Goal: Book appointment/travel/reservation

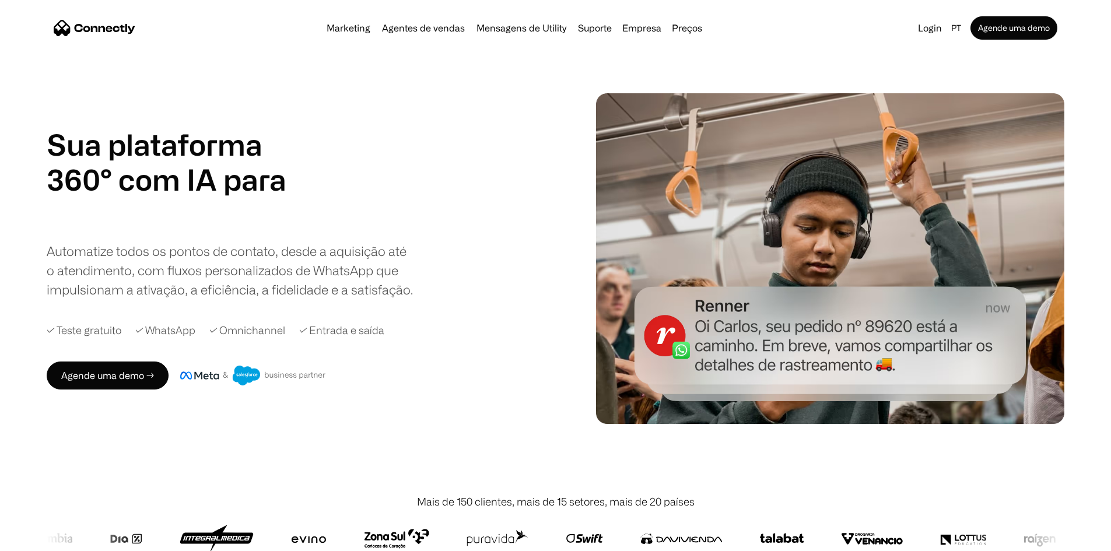
click at [400, 36] on div "Marketing Agentes de vendas Mensagens de Utility Suporte Empresa Sobre nós Carr…" at bounding box center [514, 28] width 385 height 16
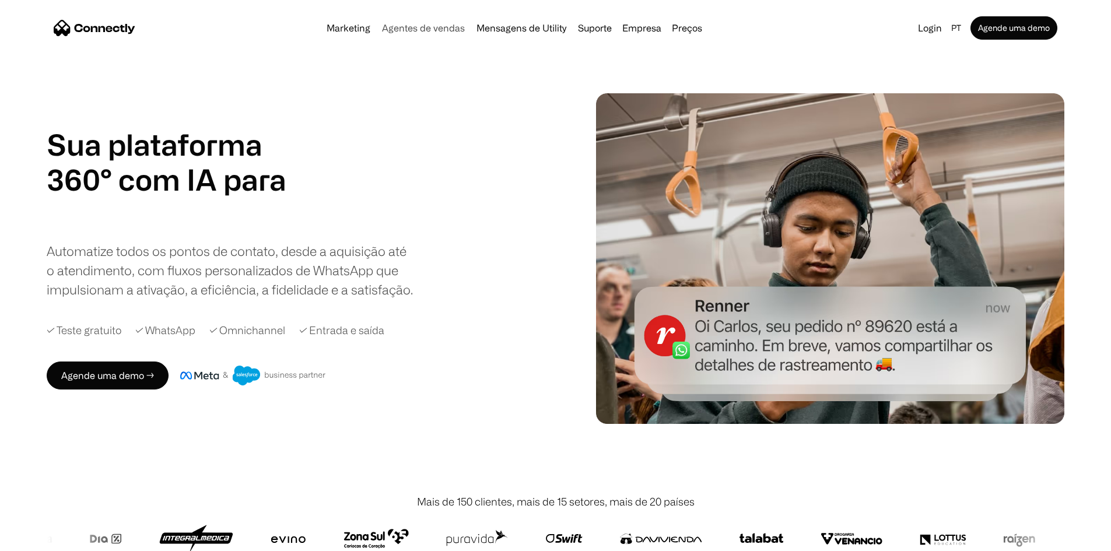
click at [423, 28] on link "Agentes de vendas" at bounding box center [423, 27] width 92 height 9
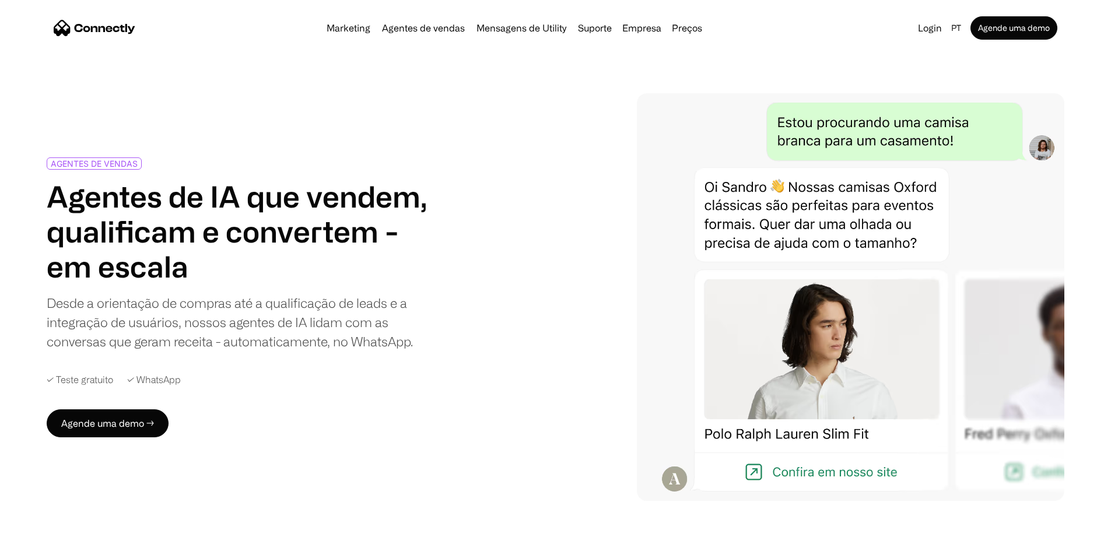
click at [494, 353] on div "AGENTES DE VENDAS Agentes de IA que vendem, qualificam e convertem - em escala …" at bounding box center [556, 297] width 1018 height 408
click at [534, 33] on link "Mensagens de Utility" at bounding box center [521, 27] width 99 height 9
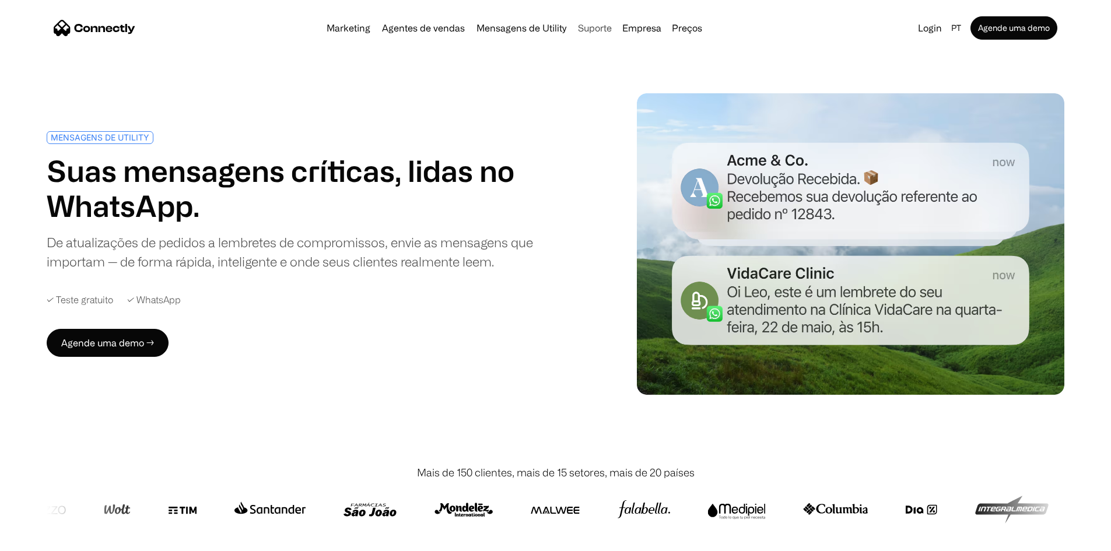
click at [586, 29] on link "Suporte" at bounding box center [594, 27] width 43 height 9
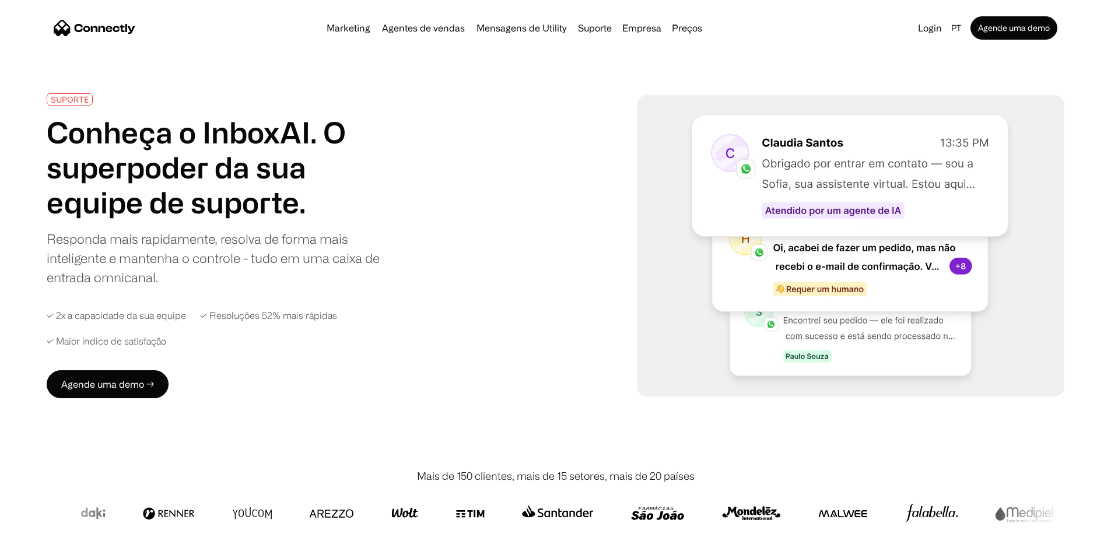
click at [384, 14] on div "Marketing Agentes de vendas Mensagens de Utility Suporte Empresa Sobre nós Carr…" at bounding box center [556, 27] width 1018 height 37
click at [396, 46] on div "Marketing Agentes de vendas Mensagens de Utility Suporte Empresa Sobre nós Carr…" at bounding box center [556, 27] width 1018 height 37
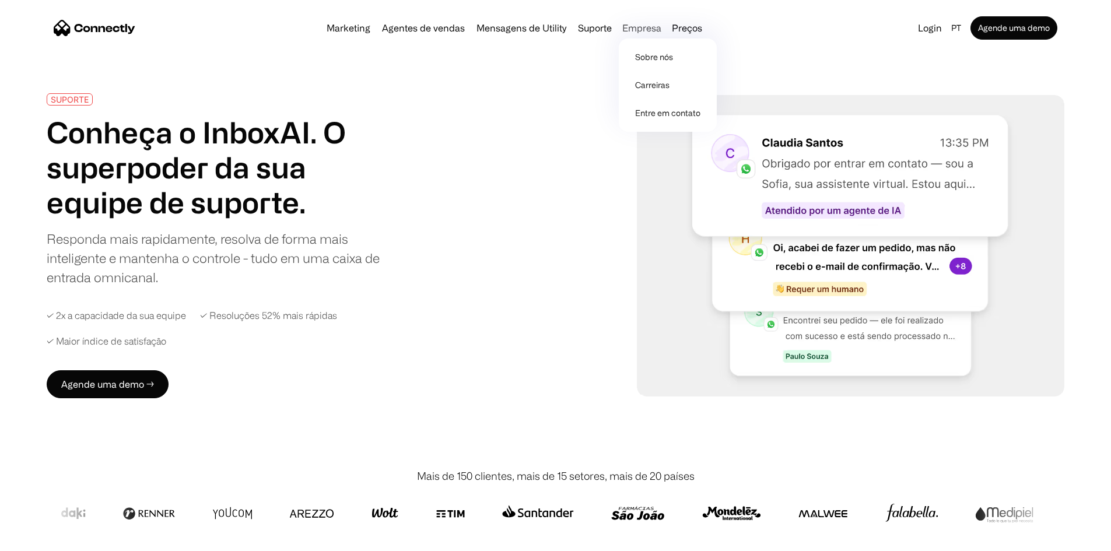
click at [656, 32] on div "Empresa" at bounding box center [641, 28] width 39 height 16
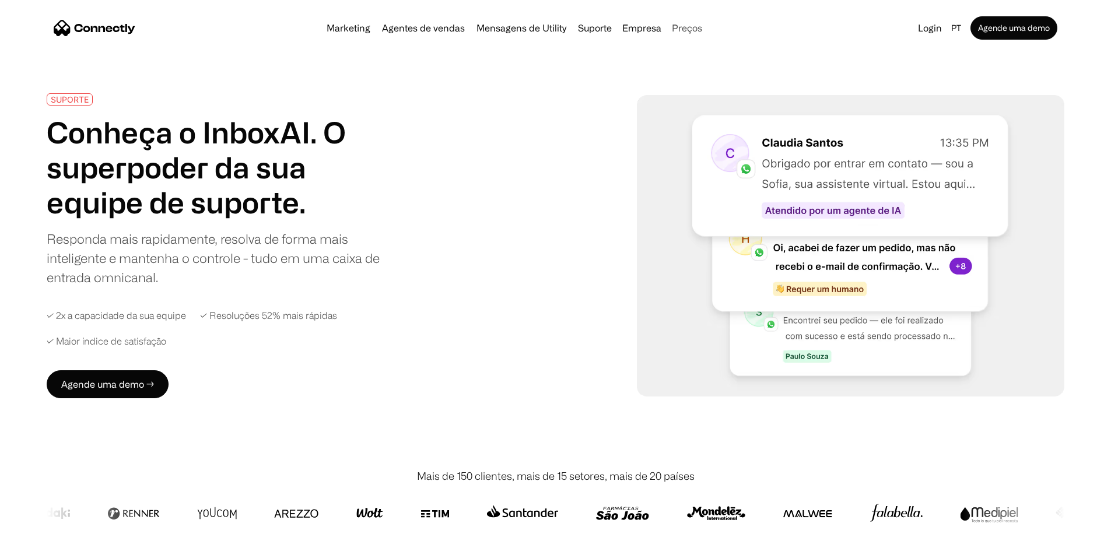
click at [707, 33] on link "Preços" at bounding box center [687, 27] width 40 height 9
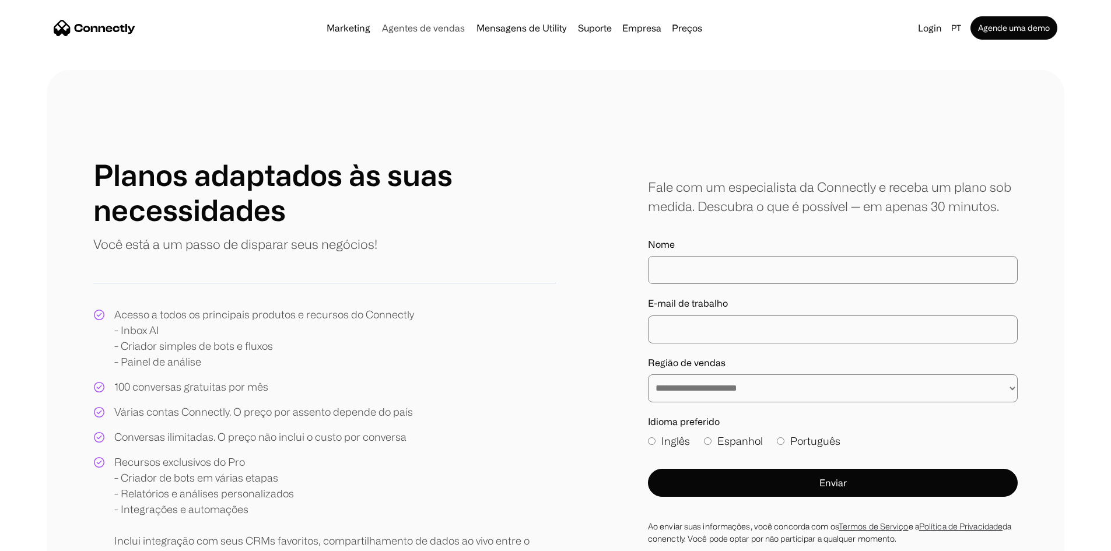
click at [409, 27] on link "Agentes de vendas" at bounding box center [423, 27] width 92 height 9
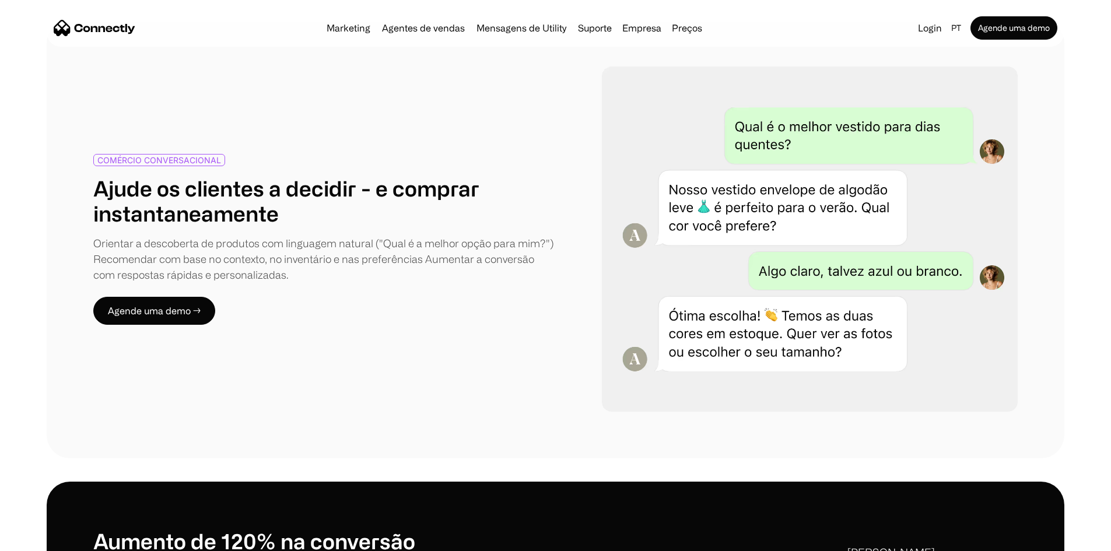
scroll to position [875, 0]
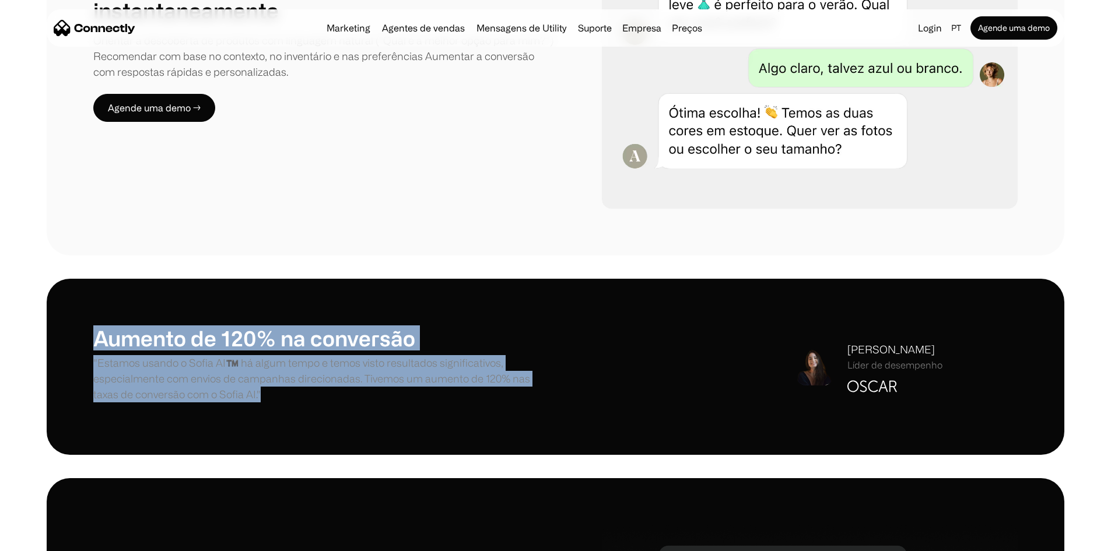
drag, startPoint x: 118, startPoint y: 286, endPoint x: 534, endPoint y: 358, distance: 422.1
click at [534, 358] on div "Aumento de 120% na conversão "Estamos usando o Sofia AI™️ há algum tempo e temo…" at bounding box center [556, 367] width 1018 height 176
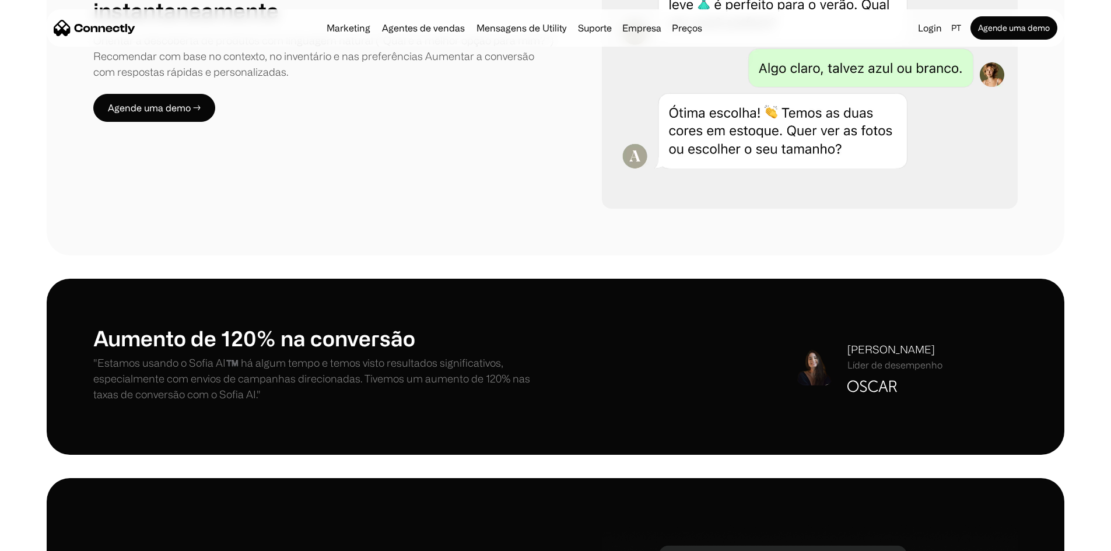
click at [1081, 322] on div "Aumento de 120% na conversão "Estamos usando o Sofia AI™️ há algum tempo e temo…" at bounding box center [555, 367] width 1111 height 176
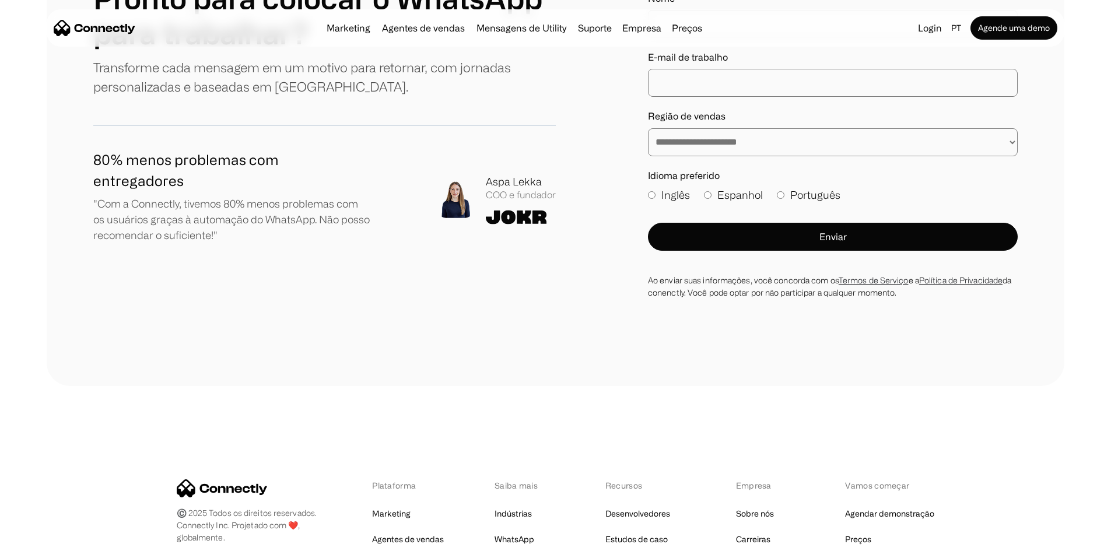
scroll to position [3500, 0]
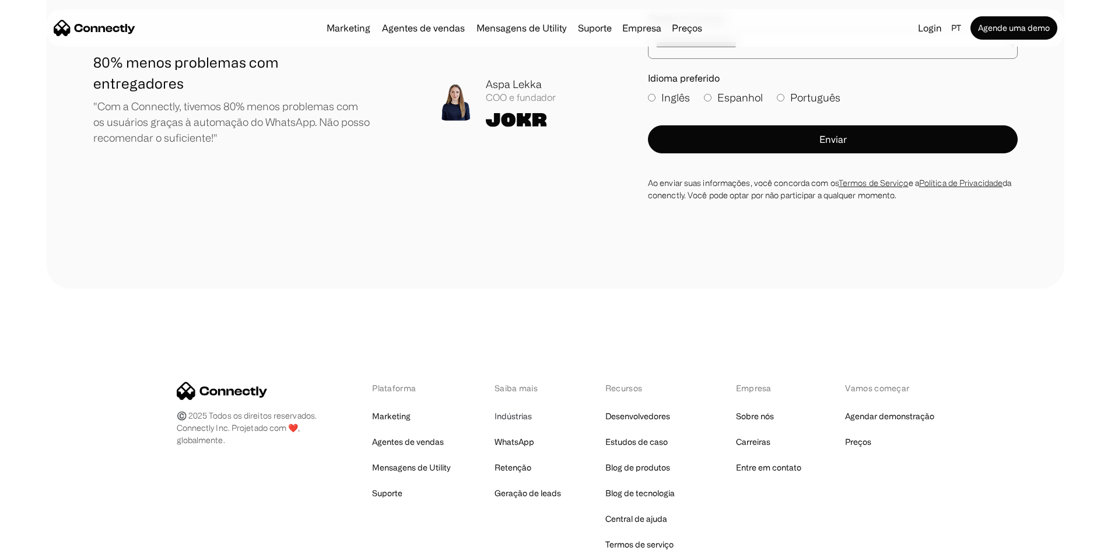
click at [529, 408] on link "Indústrias" at bounding box center [513, 416] width 37 height 16
click at [519, 485] on link "Geração de leads" at bounding box center [528, 493] width 67 height 16
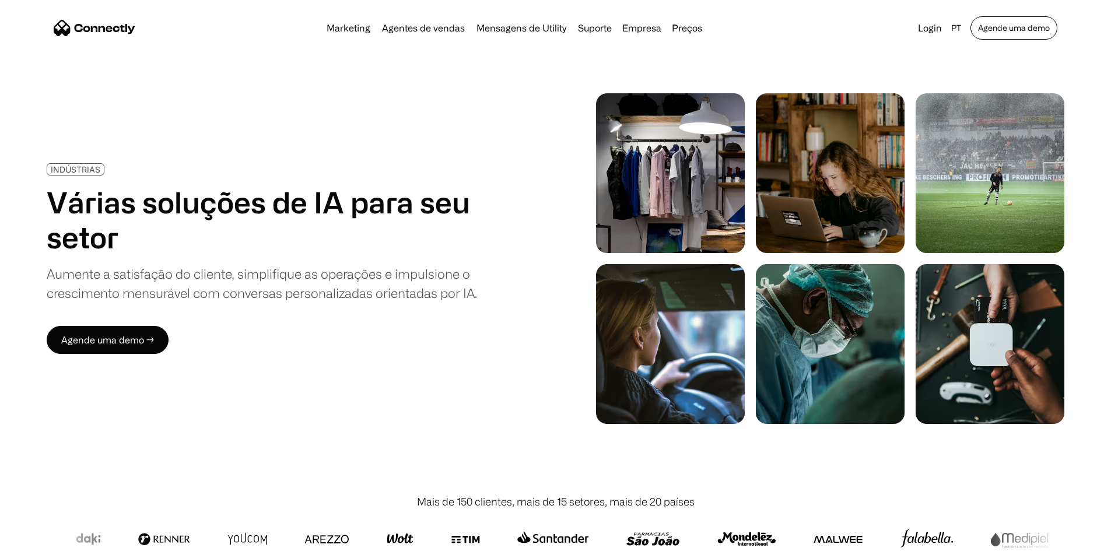
click at [985, 37] on link "Agende uma demo" at bounding box center [1014, 27] width 87 height 23
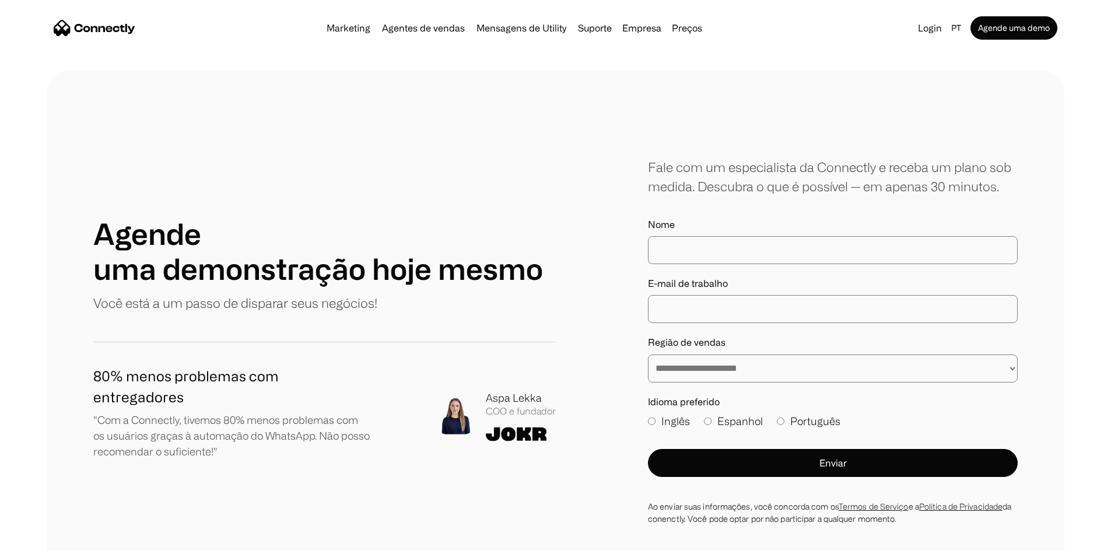
click at [720, 264] on input "Nome" at bounding box center [833, 250] width 370 height 28
click at [135, 25] on img "home" at bounding box center [95, 28] width 82 height 16
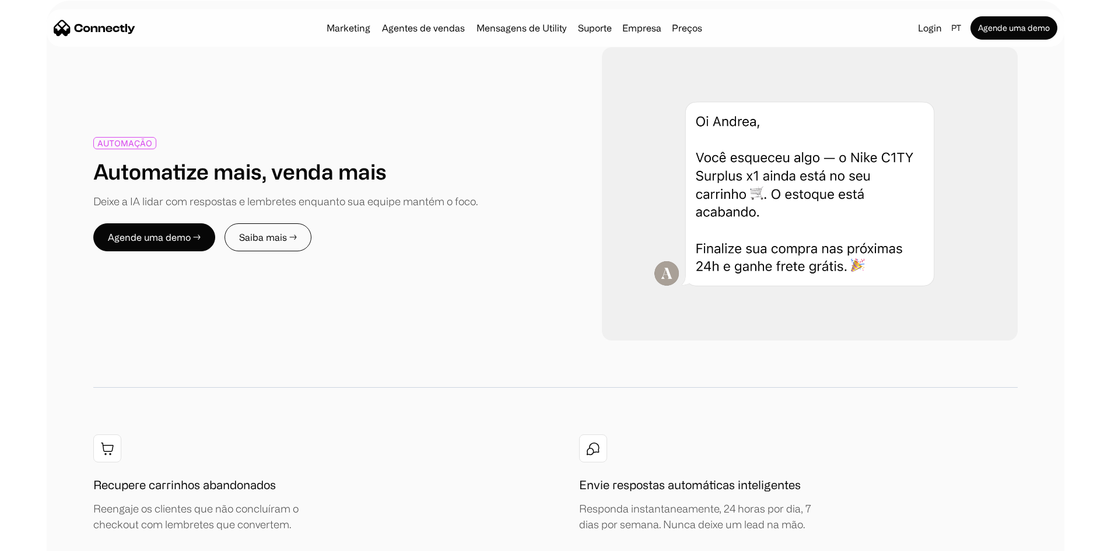
scroll to position [1458, 0]
